Goal: Transaction & Acquisition: Purchase product/service

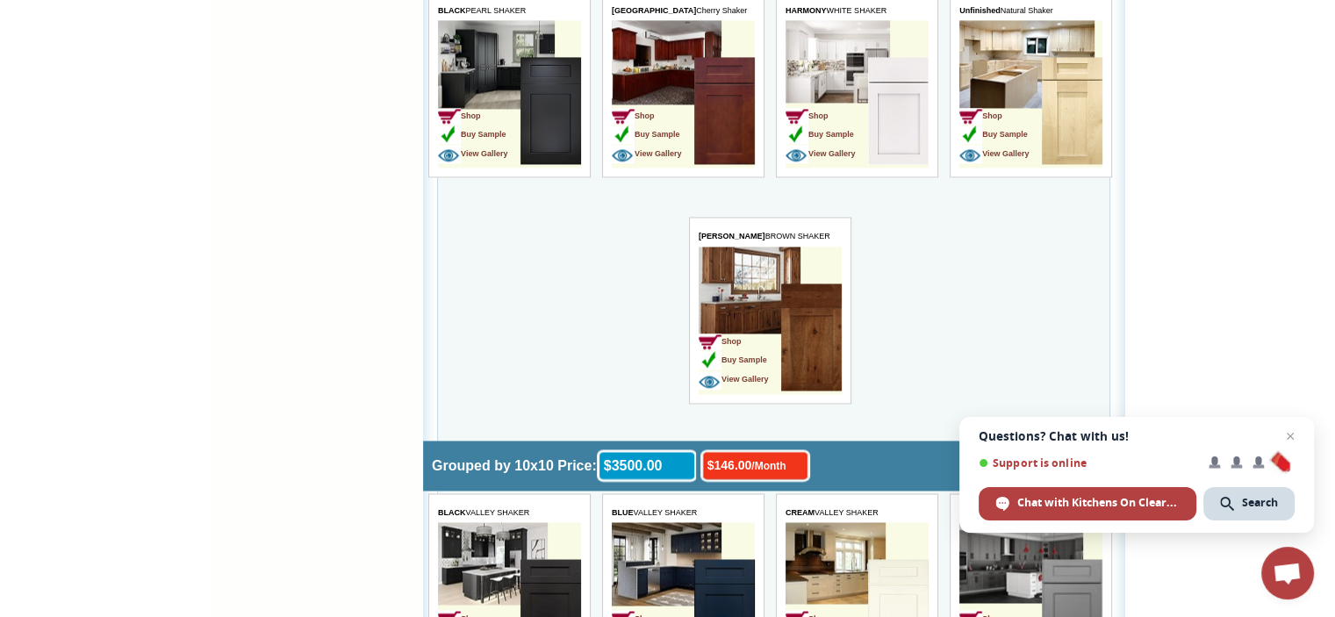
scroll to position [2678, 0]
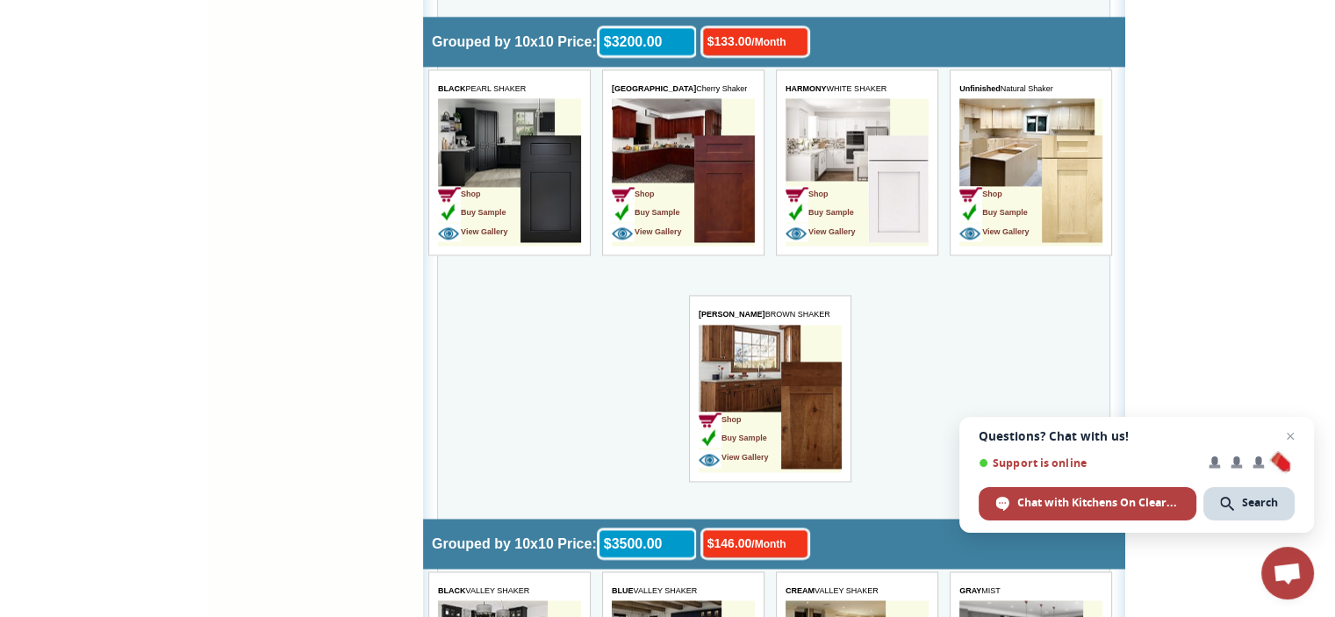
click at [647, 108] on td "Shop Buy Sample View Gallery" at bounding box center [683, 171] width 143 height 147
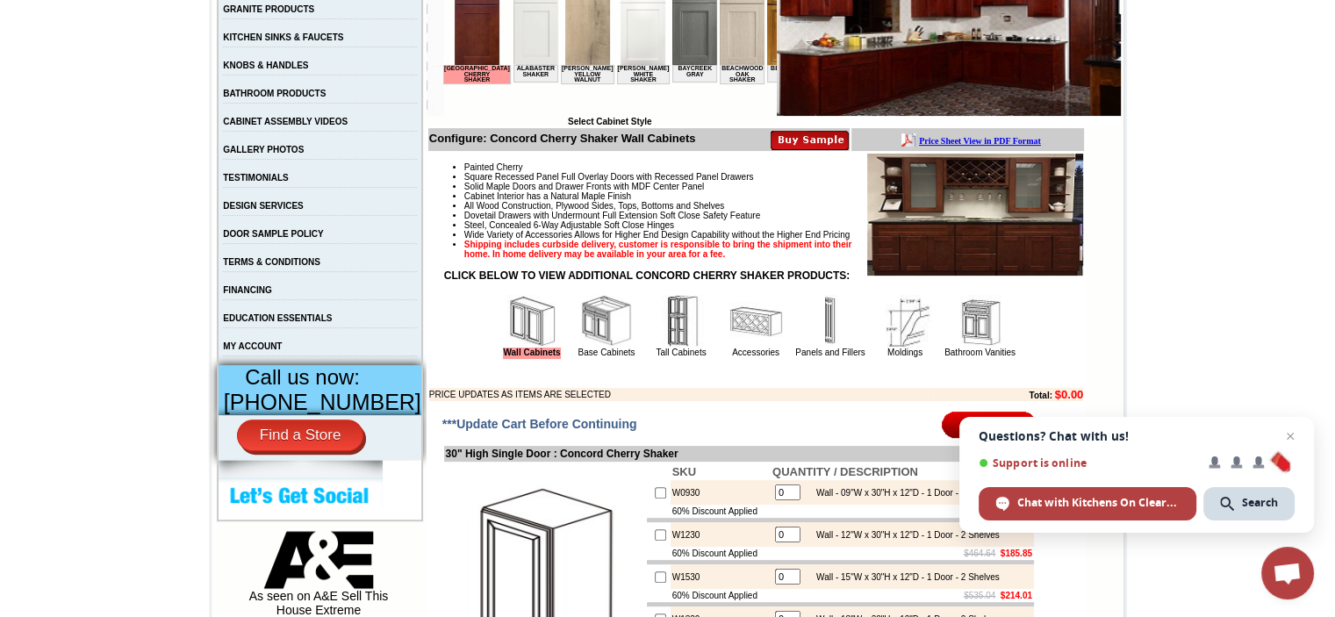
scroll to position [483, 0]
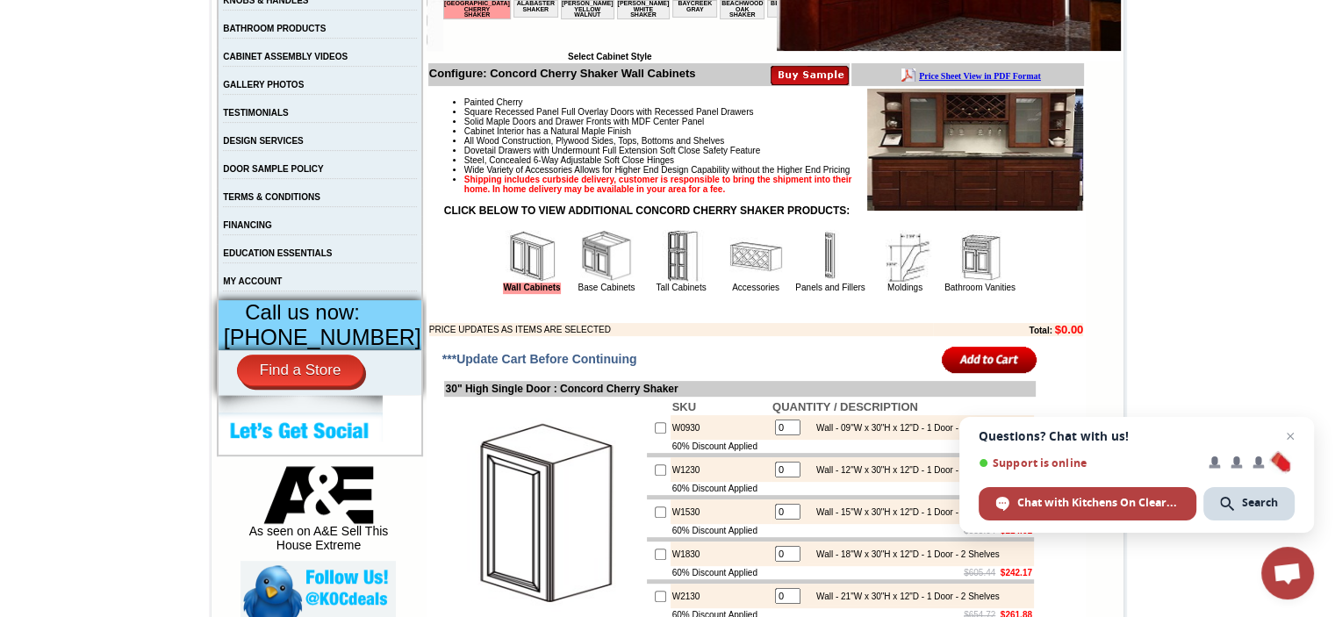
drag, startPoint x: 1338, startPoint y: 66, endPoint x: 1347, endPoint y: 117, distance: 51.7
click at [729, 283] on img at bounding box center [755, 256] width 53 height 53
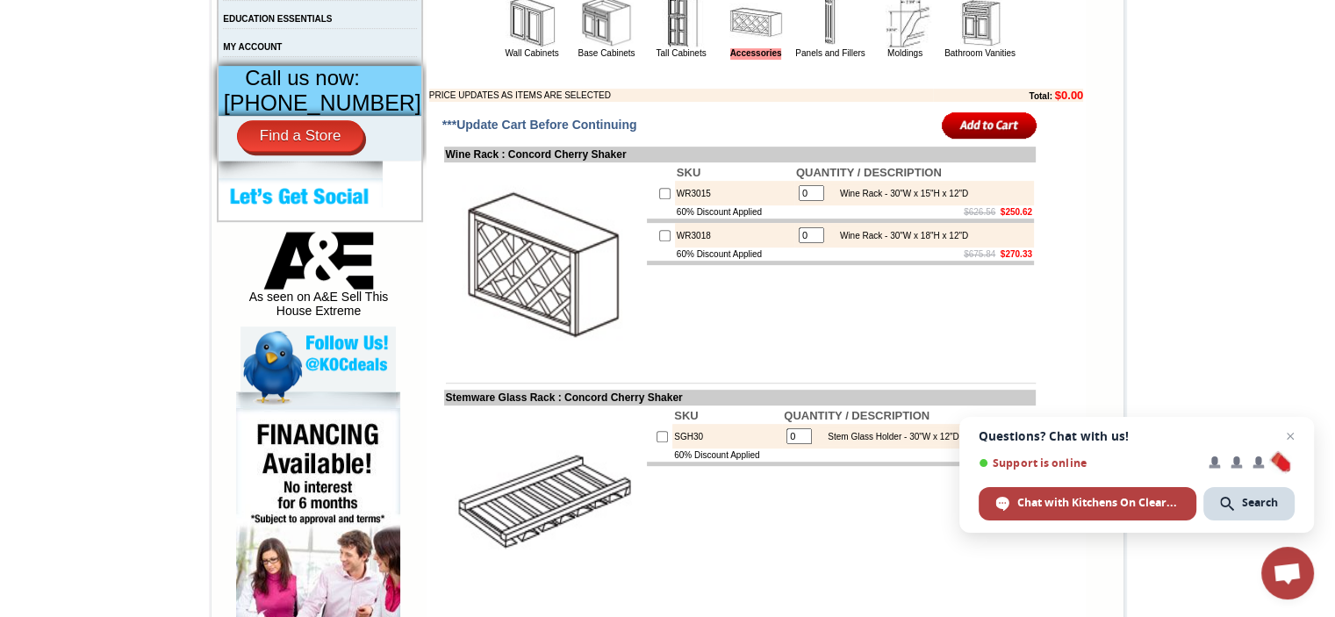
scroll to position [713, 0]
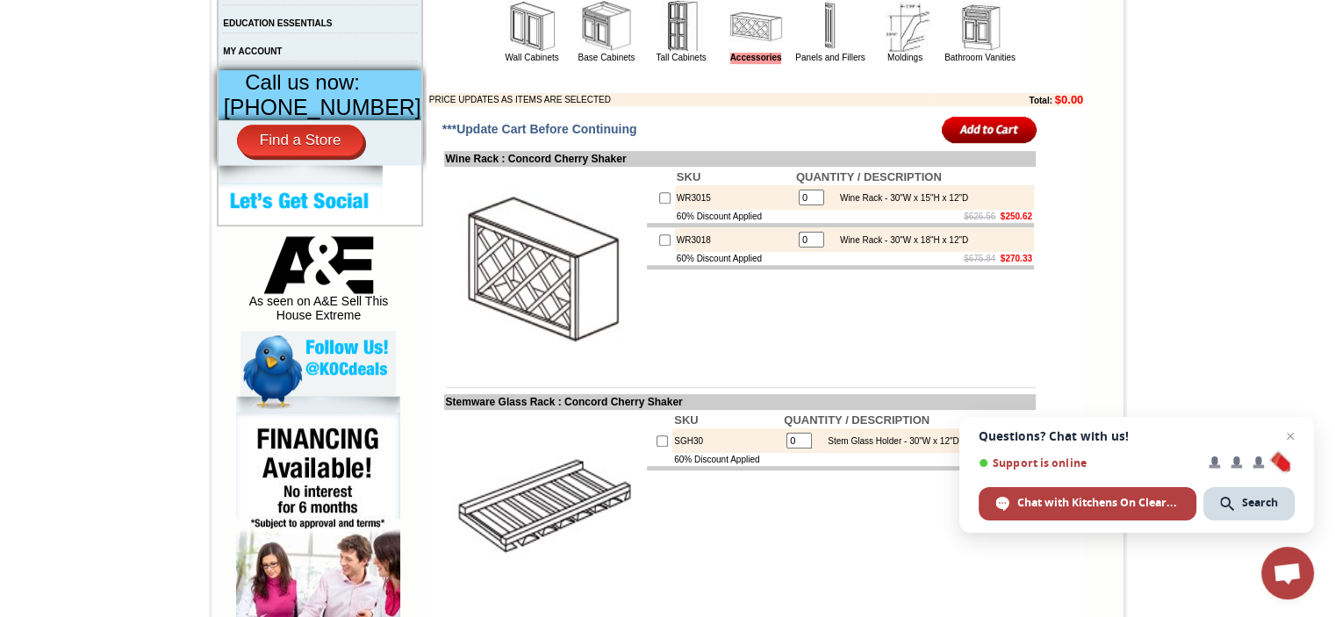
click at [506, 50] on img at bounding box center [532, 26] width 53 height 53
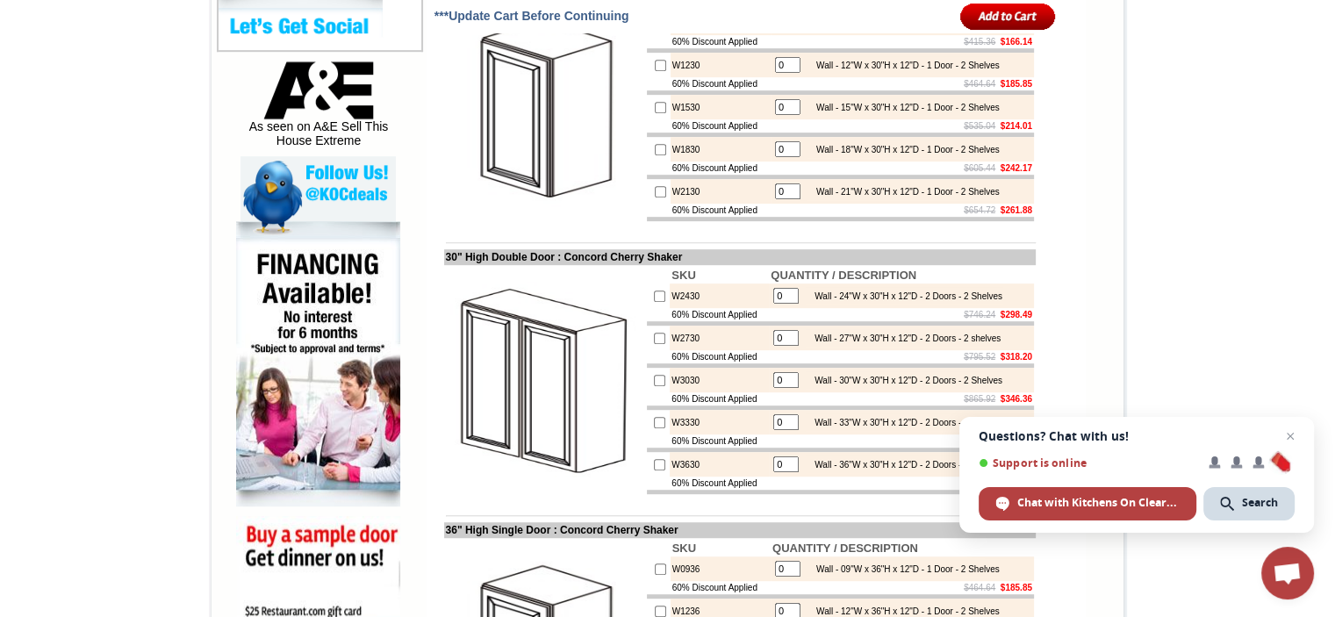
scroll to position [370, 0]
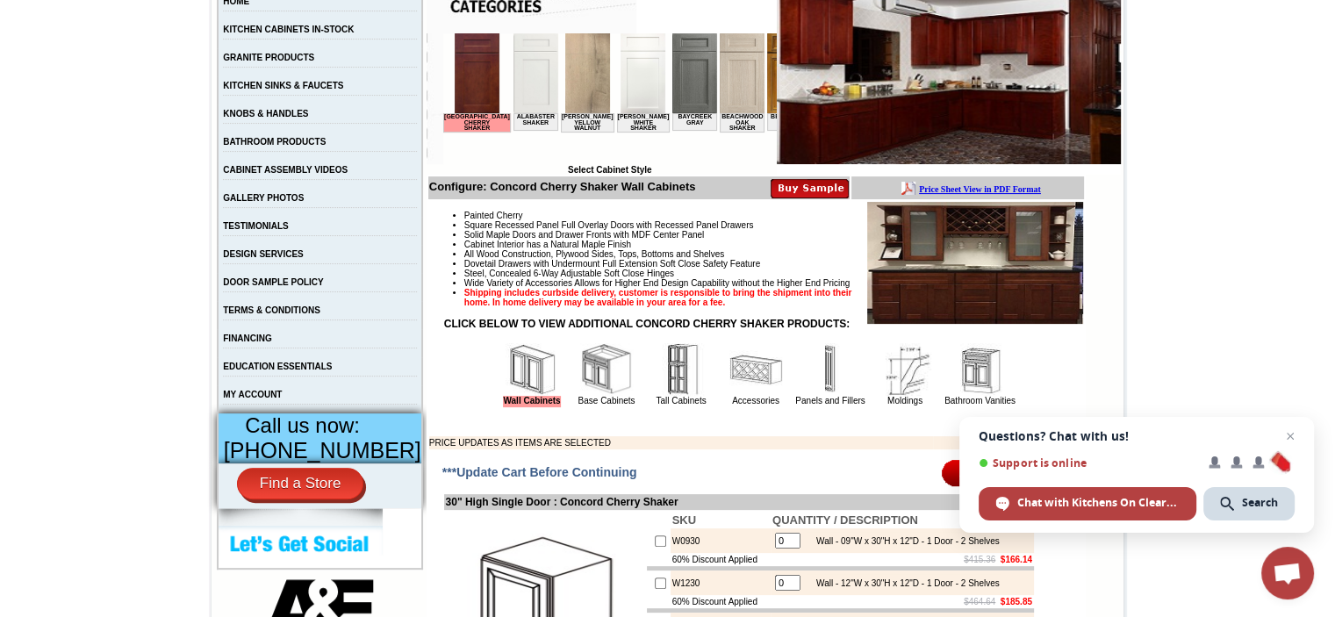
click at [953, 269] on img at bounding box center [975, 263] width 216 height 122
click at [788, 185] on img at bounding box center [810, 187] width 78 height 21
